Goal: Information Seeking & Learning: Learn about a topic

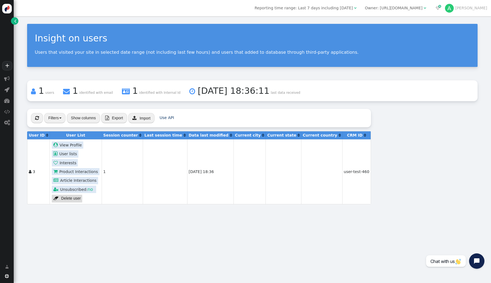
click at [78, 145] on link " View Profile" at bounding box center [68, 144] width 32 height 7
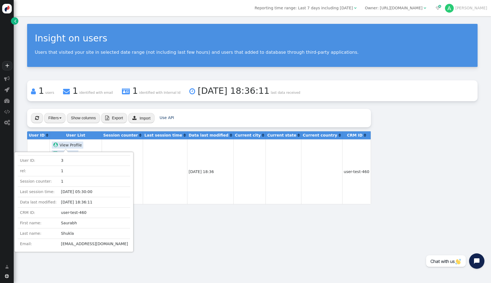
click at [78, 145] on link " View Profile" at bounding box center [68, 144] width 32 height 7
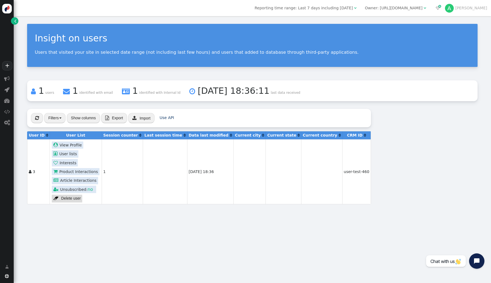
click at [79, 169] on link " Product Interactions" at bounding box center [75, 171] width 47 height 7
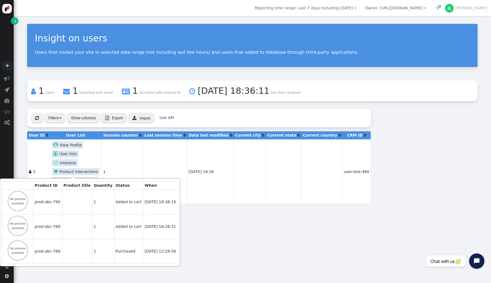
click at [198, 239] on div "Insight on users Users that visited your site in selected date range (not inclu…" at bounding box center [253, 149] width 478 height 267
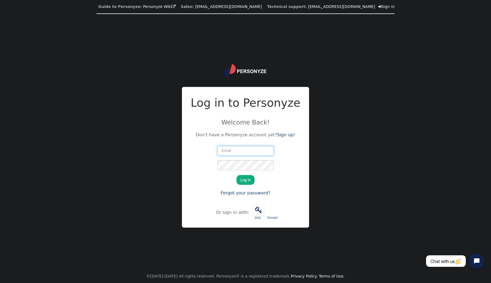
click at [264, 152] on input "text" at bounding box center [245, 151] width 56 height 10
type input "akanksh.narayana@zeotap.com"
click at [248, 179] on button "Log in" at bounding box center [246, 180] width 18 height 10
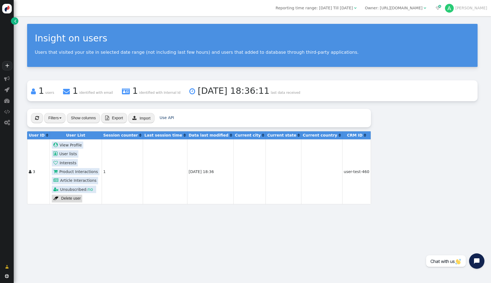
click at [69, 146] on link " View Profile" at bounding box center [68, 144] width 32 height 7
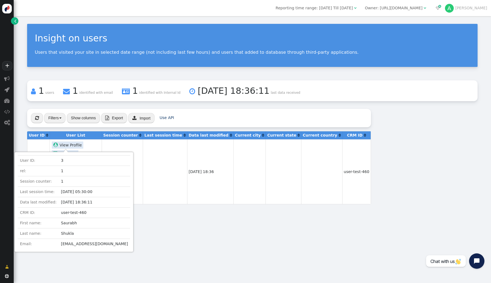
click at [93, 145] on div " View Profile" at bounding box center [75, 145] width 49 height 9
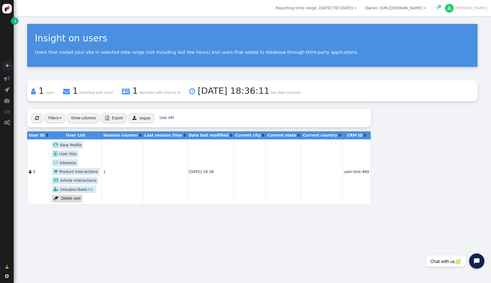
click at [68, 172] on link " Product Interactions" at bounding box center [75, 171] width 47 height 7
click at [73, 147] on link " View Profile" at bounding box center [68, 144] width 32 height 7
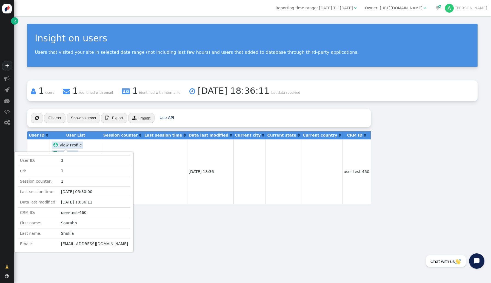
click at [165, 203] on td at bounding box center [165, 171] width 44 height 65
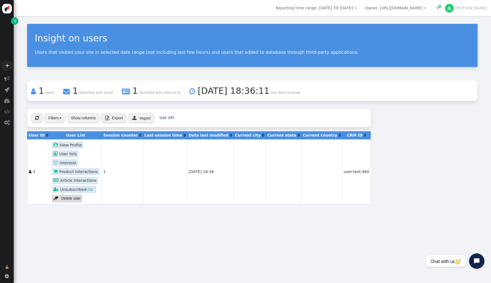
click at [66, 143] on link " View Profile" at bounding box center [68, 144] width 32 height 7
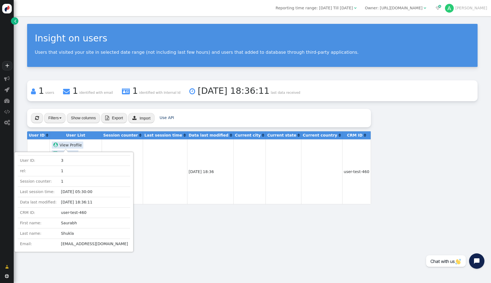
click at [66, 143] on link " View Profile" at bounding box center [68, 144] width 32 height 7
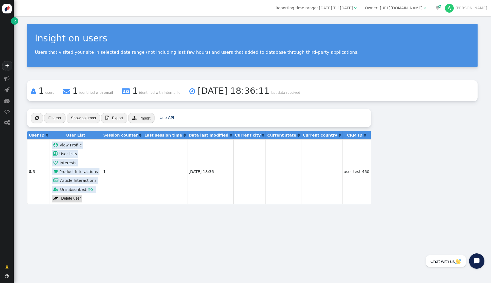
click at [75, 172] on link " Product Interactions" at bounding box center [75, 171] width 47 height 7
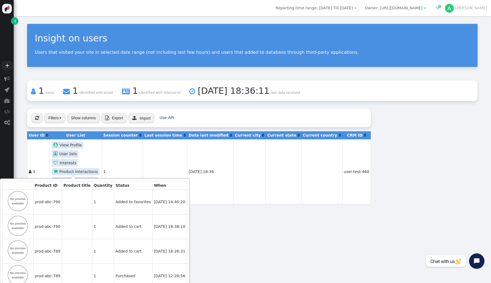
scroll to position [7, 0]
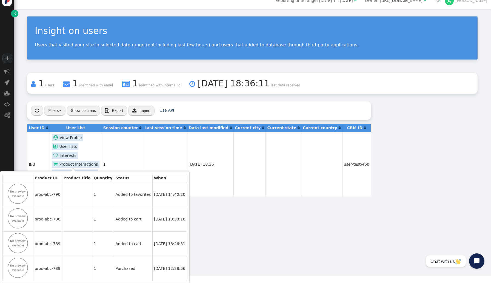
click at [201, 207] on div "Insight on users Users that visited your site in selected date range (not inclu…" at bounding box center [253, 142] width 478 height 267
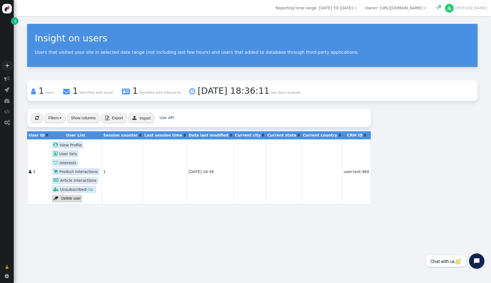
scroll to position [0, 0]
click at [36, 120] on button "" at bounding box center [37, 118] width 12 height 10
click at [40, 136] on b "User ID" at bounding box center [37, 135] width 16 height 4
click at [44, 136] on th "User ID " at bounding box center [38, 135] width 22 height 8
click at [46, 135] on span "" at bounding box center [47, 135] width 2 height 4
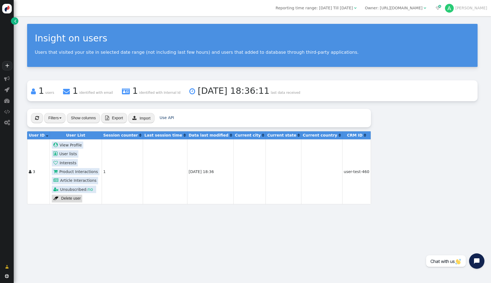
click at [87, 117] on button "Show columns" at bounding box center [83, 118] width 33 height 10
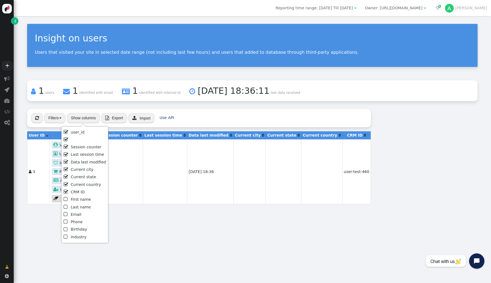
click at [87, 117] on button "Show columns" at bounding box center [83, 118] width 33 height 10
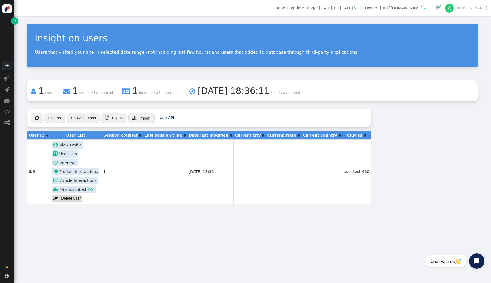
click at [53, 117] on button "Filters" at bounding box center [54, 118] width 21 height 10
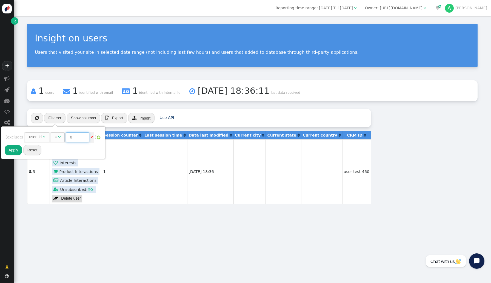
click at [77, 137] on input "0" at bounding box center [77, 137] width 23 height 10
type input "4"
type input "5"
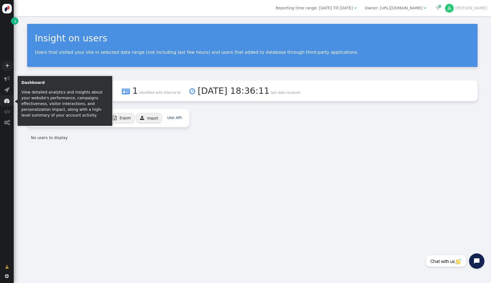
click at [7, 98] on span "" at bounding box center [6, 100] width 5 height 5
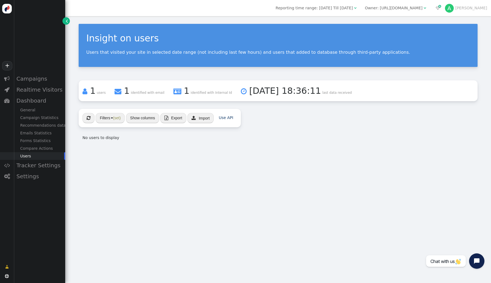
click at [40, 153] on div "Users" at bounding box center [40, 156] width 52 height 8
click at [35, 110] on div "General" at bounding box center [40, 110] width 52 height 8
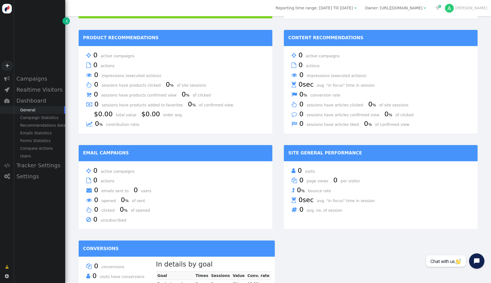
scroll to position [201, 0]
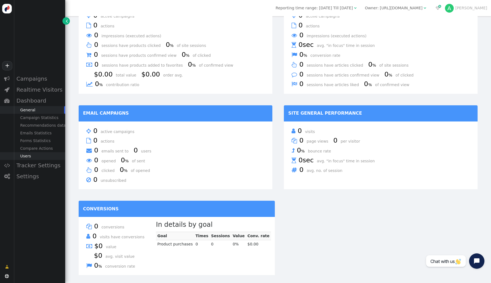
click at [30, 154] on div "Users" at bounding box center [40, 156] width 52 height 8
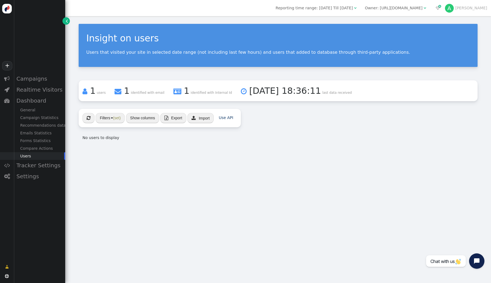
click at [84, 117] on button "" at bounding box center [89, 118] width 12 height 10
click at [106, 117] on button "Filters (set)" at bounding box center [110, 118] width 29 height 10
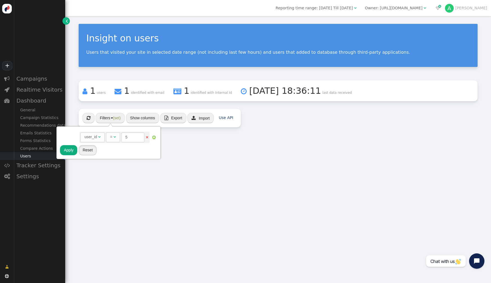
click at [89, 150] on button "Reset" at bounding box center [88, 150] width 18 height 10
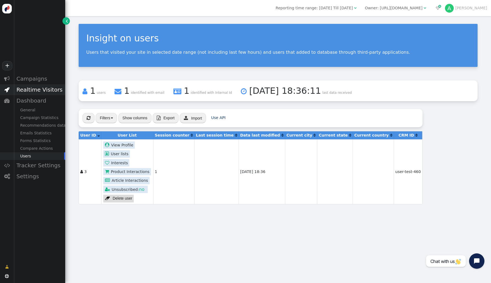
click at [48, 87] on div "Realtime Visitors" at bounding box center [40, 89] width 52 height 11
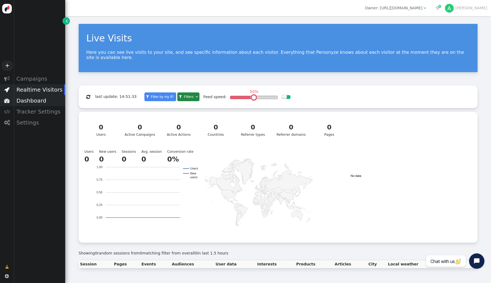
click at [47, 106] on div "Dashboard" at bounding box center [40, 100] width 52 height 11
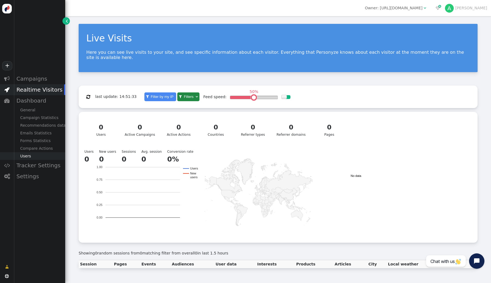
click at [38, 154] on div "Users" at bounding box center [40, 156] width 52 height 8
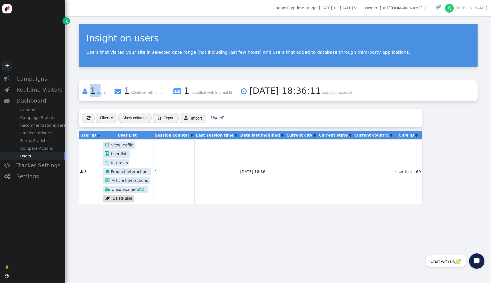
drag, startPoint x: 98, startPoint y: 87, endPoint x: 90, endPoint y: 92, distance: 9.9
click at [90, 92] on div " 1 users" at bounding box center [94, 90] width 23 height 13
click at [95, 97] on div " 1 users" at bounding box center [94, 90] width 23 height 13
click at [108, 230] on div "Insight on users Users that visited your site in selected date range (not inclu…" at bounding box center [278, 149] width 426 height 267
click at [163, 194] on td "1" at bounding box center [173, 171] width 41 height 65
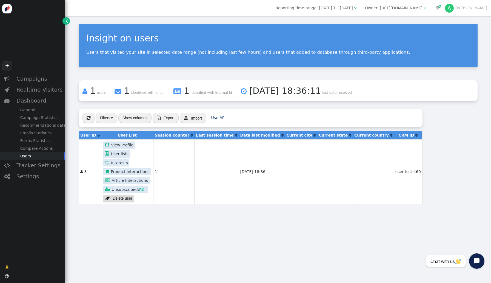
click at [114, 152] on link " User lists" at bounding box center [116, 153] width 27 height 7
click at [119, 161] on link " Interests" at bounding box center [116, 162] width 26 height 7
click at [122, 144] on link " View Profile" at bounding box center [119, 144] width 32 height 7
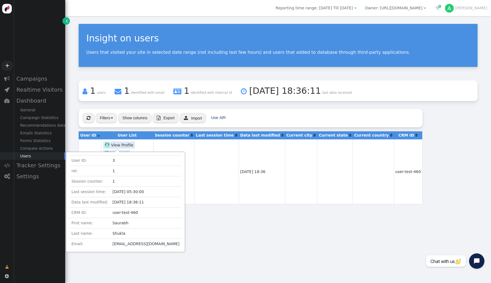
click at [122, 144] on link " View Profile" at bounding box center [119, 144] width 32 height 7
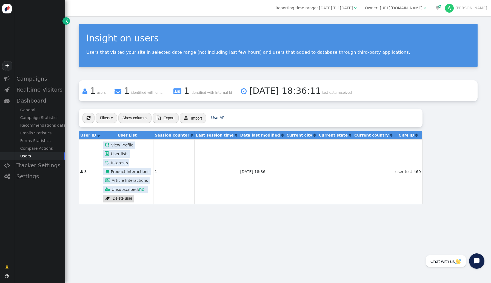
click at [124, 174] on link " Product Interactions" at bounding box center [126, 171] width 47 height 7
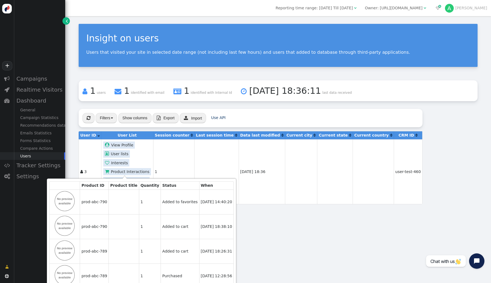
scroll to position [7, 0]
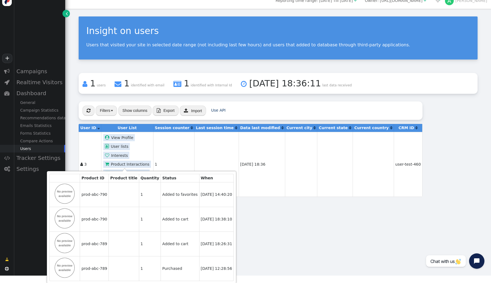
click at [242, 226] on div "Insight on users Users that visited your site in selected date range (not inclu…" at bounding box center [278, 142] width 426 height 267
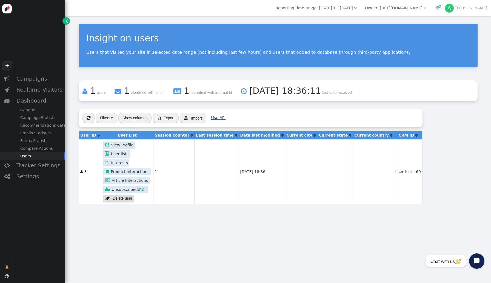
click at [211, 117] on link "Use API" at bounding box center [218, 117] width 15 height 4
click at [90, 117] on span "" at bounding box center [89, 118] width 4 height 4
click at [83, 169] on td " 3" at bounding box center [90, 171] width 22 height 65
click at [98, 136] on span "" at bounding box center [99, 135] width 2 height 4
click at [98, 136] on span "" at bounding box center [99, 135] width 2 height 4
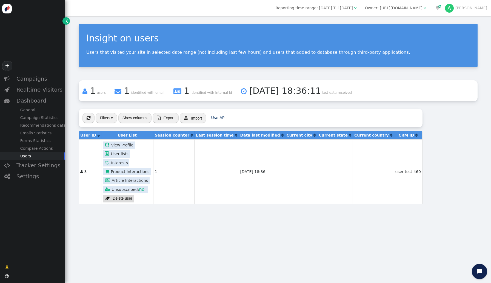
click at [183, 136] on b "Session counter" at bounding box center [172, 135] width 35 height 4
click at [191, 136] on span "" at bounding box center [192, 135] width 2 height 4
click at [191, 133] on span "" at bounding box center [192, 135] width 2 height 4
click at [112, 114] on button "Filters" at bounding box center [106, 118] width 21 height 10
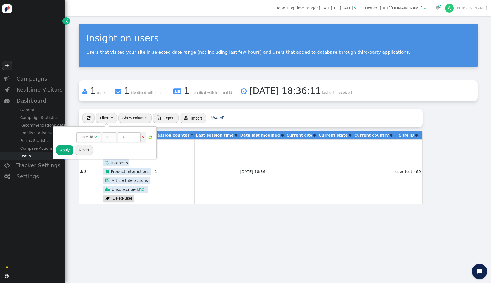
click at [110, 117] on button "Filters" at bounding box center [106, 118] width 21 height 10
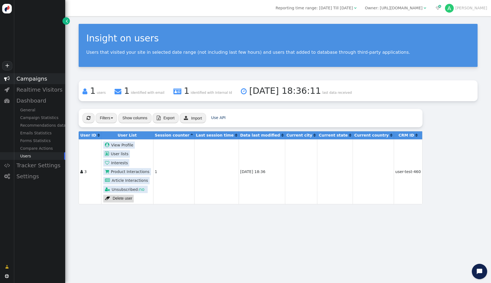
click at [39, 75] on div "Campaigns" at bounding box center [40, 78] width 52 height 11
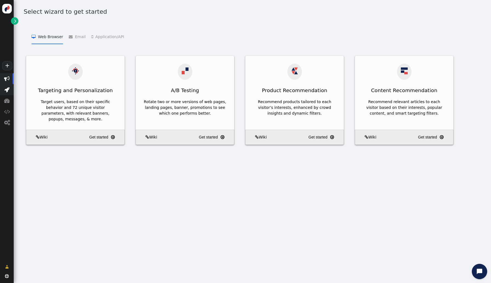
click at [6, 87] on span "" at bounding box center [6, 89] width 5 height 5
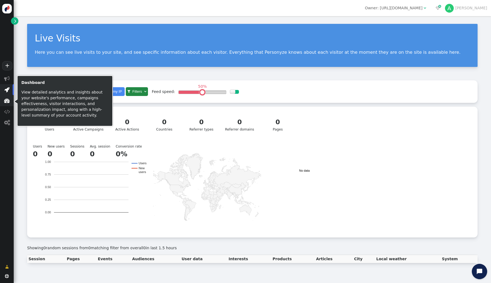
click at [10, 106] on span "" at bounding box center [7, 100] width 14 height 11
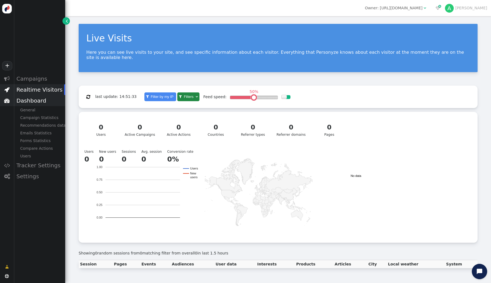
click at [35, 98] on div "Dashboard" at bounding box center [40, 100] width 52 height 11
click at [34, 98] on div "Dashboard" at bounding box center [40, 100] width 52 height 11
click at [34, 109] on div "General" at bounding box center [40, 110] width 52 height 8
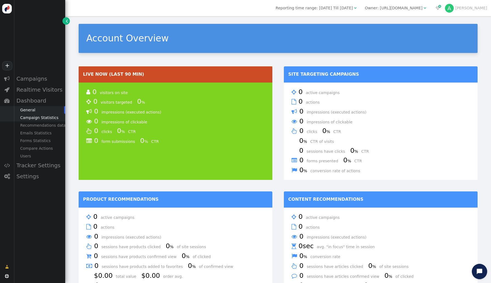
click at [42, 120] on div "Campaign Statistics" at bounding box center [40, 118] width 52 height 8
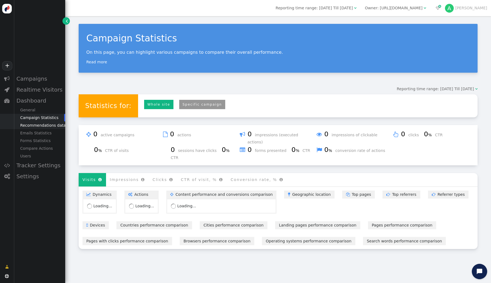
click at [44, 126] on div "Recommendations data" at bounding box center [40, 125] width 52 height 8
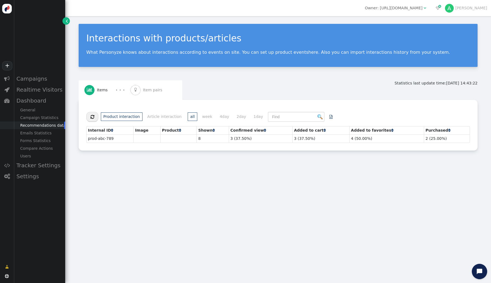
click at [140, 93] on div " Item pairs" at bounding box center [148, 89] width 34 height 19
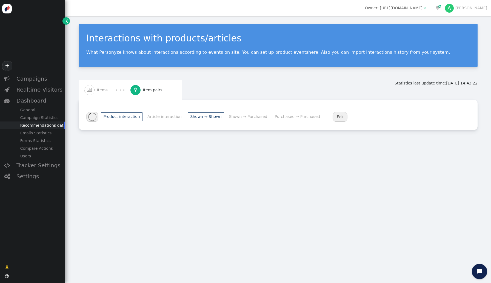
click at [99, 91] on span "Items" at bounding box center [103, 90] width 13 height 6
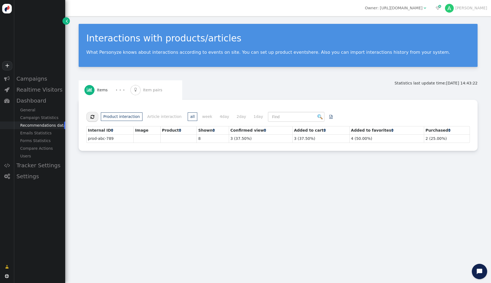
click at [123, 91] on div "· · ·" at bounding box center [120, 89] width 9 height 7
click at [138, 164] on div "Interactions with products/articles What Personyze knows about interactions acc…" at bounding box center [278, 149] width 426 height 267
click at [43, 134] on div "Emails Statistics" at bounding box center [40, 133] width 52 height 8
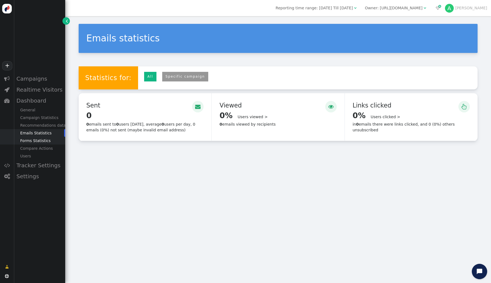
click at [43, 138] on div "Forms Statistics" at bounding box center [40, 141] width 52 height 8
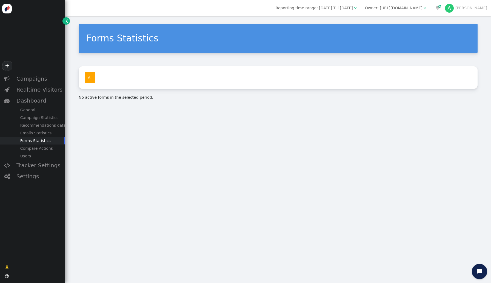
click at [43, 144] on div "Forms Statistics" at bounding box center [40, 141] width 52 height 8
click at [44, 151] on div "Compare Actions" at bounding box center [40, 149] width 52 height 8
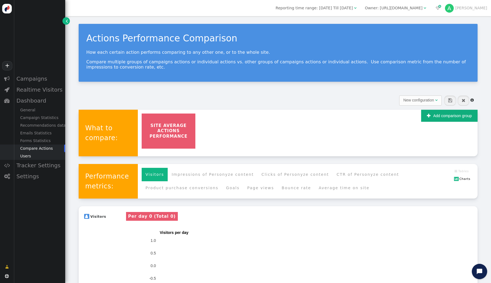
click at [44, 152] on div "Users" at bounding box center [40, 156] width 52 height 8
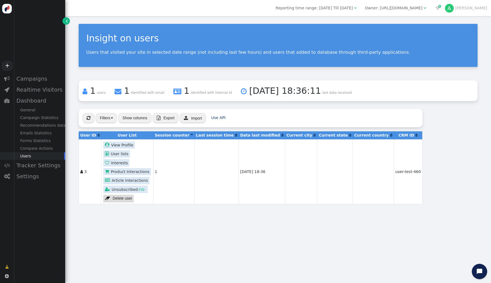
click at [353, 10] on span "Reporting time range: 2 Aug 25 Till 9 Aug 25" at bounding box center [314, 8] width 77 height 4
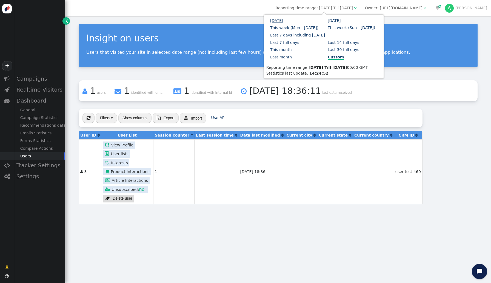
click at [274, 20] on link "Today" at bounding box center [276, 20] width 13 height 4
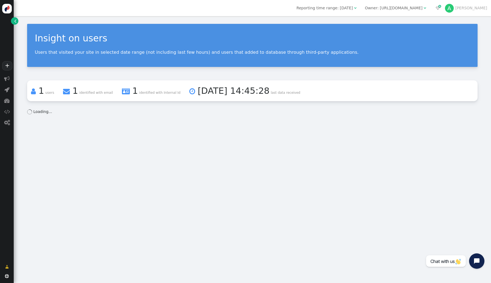
click at [360, 12] on div "Reporting time range: Today  Owner: https://demosdk.zeotap.com/    A Akanksh" at bounding box center [253, 8] width 478 height 16
click at [353, 9] on span "Reporting time range: [DATE]" at bounding box center [325, 8] width 56 height 4
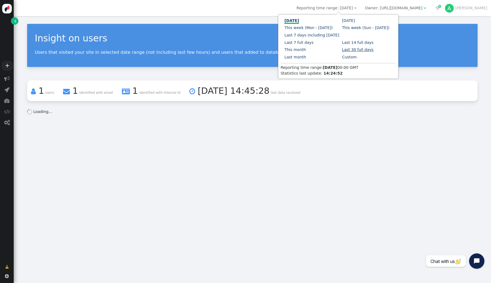
click at [342, 51] on link "Last 30 full days" at bounding box center [358, 49] width 32 height 4
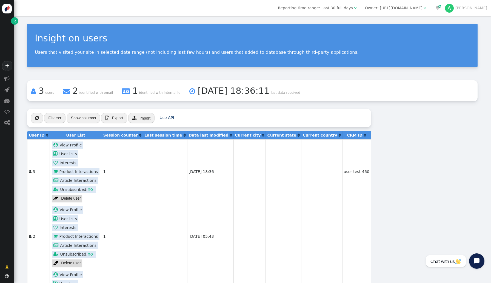
click at [329, 7] on span "Reporting time range: Last 30 full days" at bounding box center [315, 8] width 75 height 4
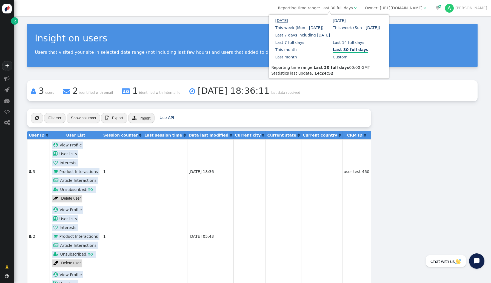
click at [281, 20] on link "Today" at bounding box center [281, 20] width 13 height 4
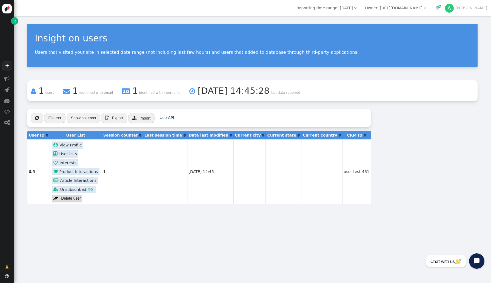
click at [77, 173] on link " Product Interactions" at bounding box center [75, 171] width 47 height 7
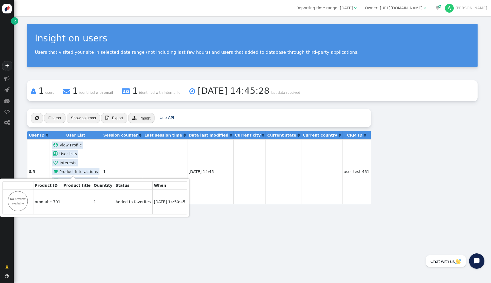
click at [104, 238] on div "Insight on users Users that visited your site in selected date range (not inclu…" at bounding box center [253, 149] width 478 height 267
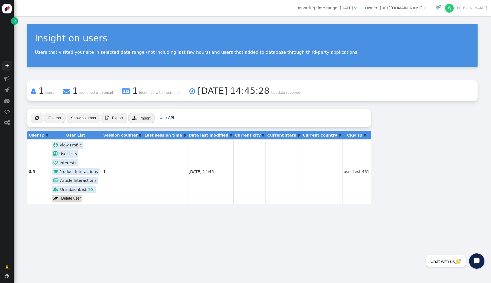
click at [89, 168] on link " Product Interactions" at bounding box center [75, 171] width 47 height 7
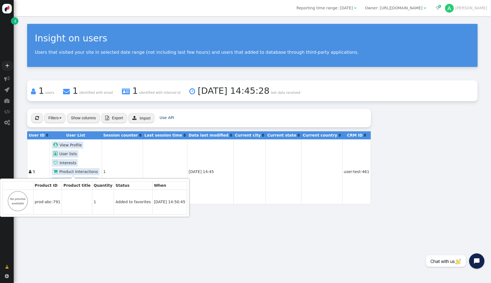
click at [111, 253] on div "Insight on users Users that visited your site in selected date range (not inclu…" at bounding box center [253, 149] width 478 height 267
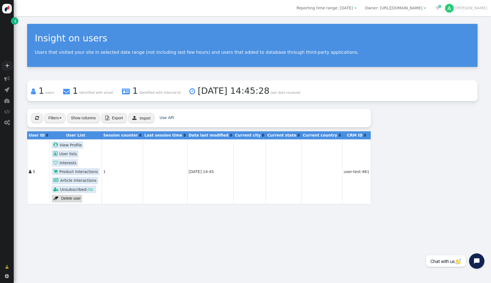
click at [81, 172] on link " Product Interactions" at bounding box center [75, 171] width 47 height 7
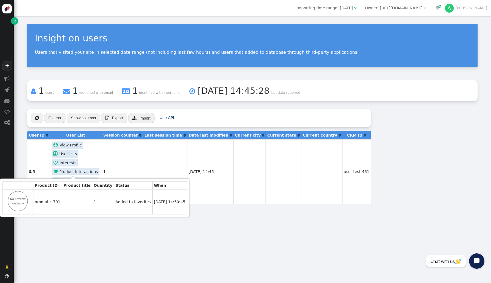
click at [81, 172] on link " Product Interactions" at bounding box center [75, 171] width 47 height 7
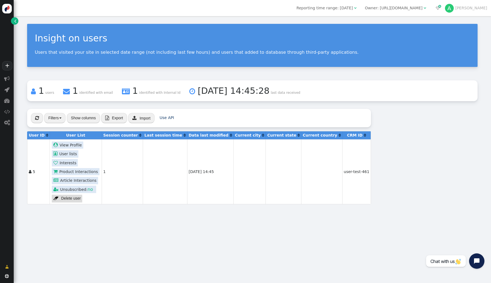
click at [91, 168] on link " Product Interactions" at bounding box center [75, 171] width 47 height 7
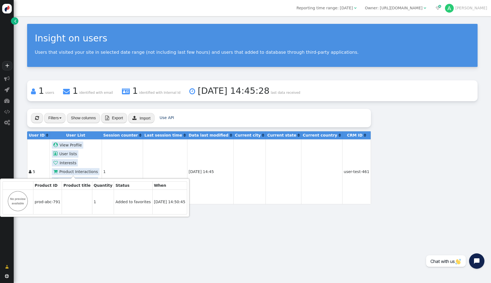
click at [261, 233] on div "Insight on users Users that visited your site in selected date range (not inclu…" at bounding box center [253, 149] width 478 height 267
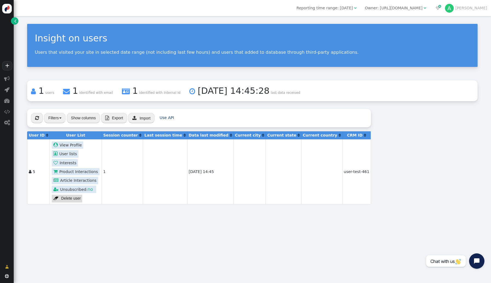
click at [82, 170] on link " Product Interactions" at bounding box center [75, 171] width 47 height 7
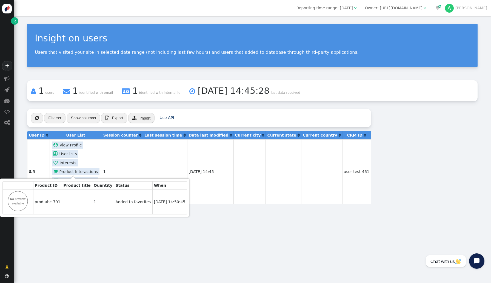
click at [82, 170] on link " Product Interactions" at bounding box center [75, 171] width 47 height 7
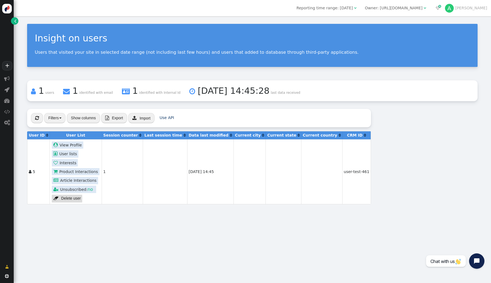
click at [66, 172] on link " Product Interactions" at bounding box center [75, 171] width 47 height 7
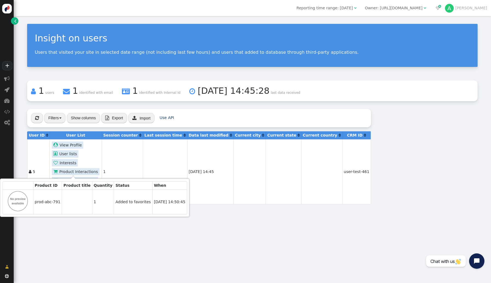
click at [66, 172] on link " Product Interactions" at bounding box center [75, 171] width 47 height 7
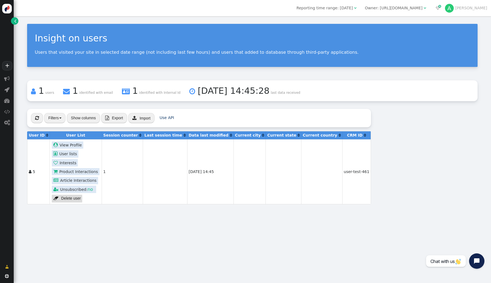
click at [83, 171] on link " Product Interactions" at bounding box center [75, 171] width 47 height 7
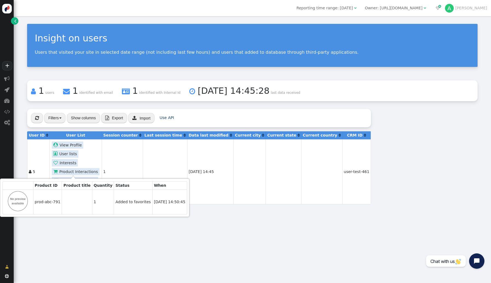
click at [208, 222] on div "Insight on users Users that visited your site in selected date range (not inclu…" at bounding box center [253, 149] width 478 height 267
